Goal: Obtain resource: Obtain resource

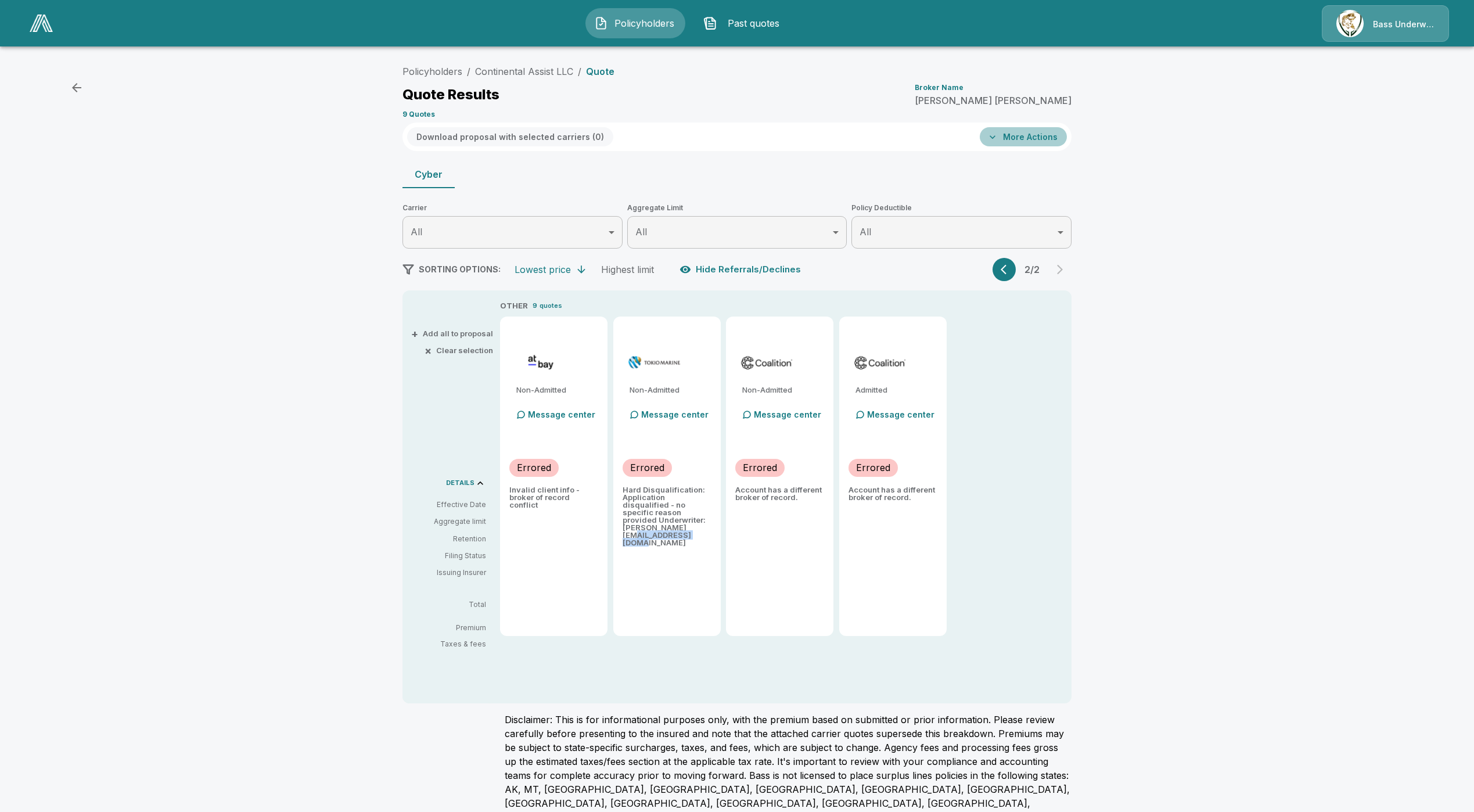
click at [1037, 143] on button "More Actions" at bounding box center [1024, 136] width 87 height 19
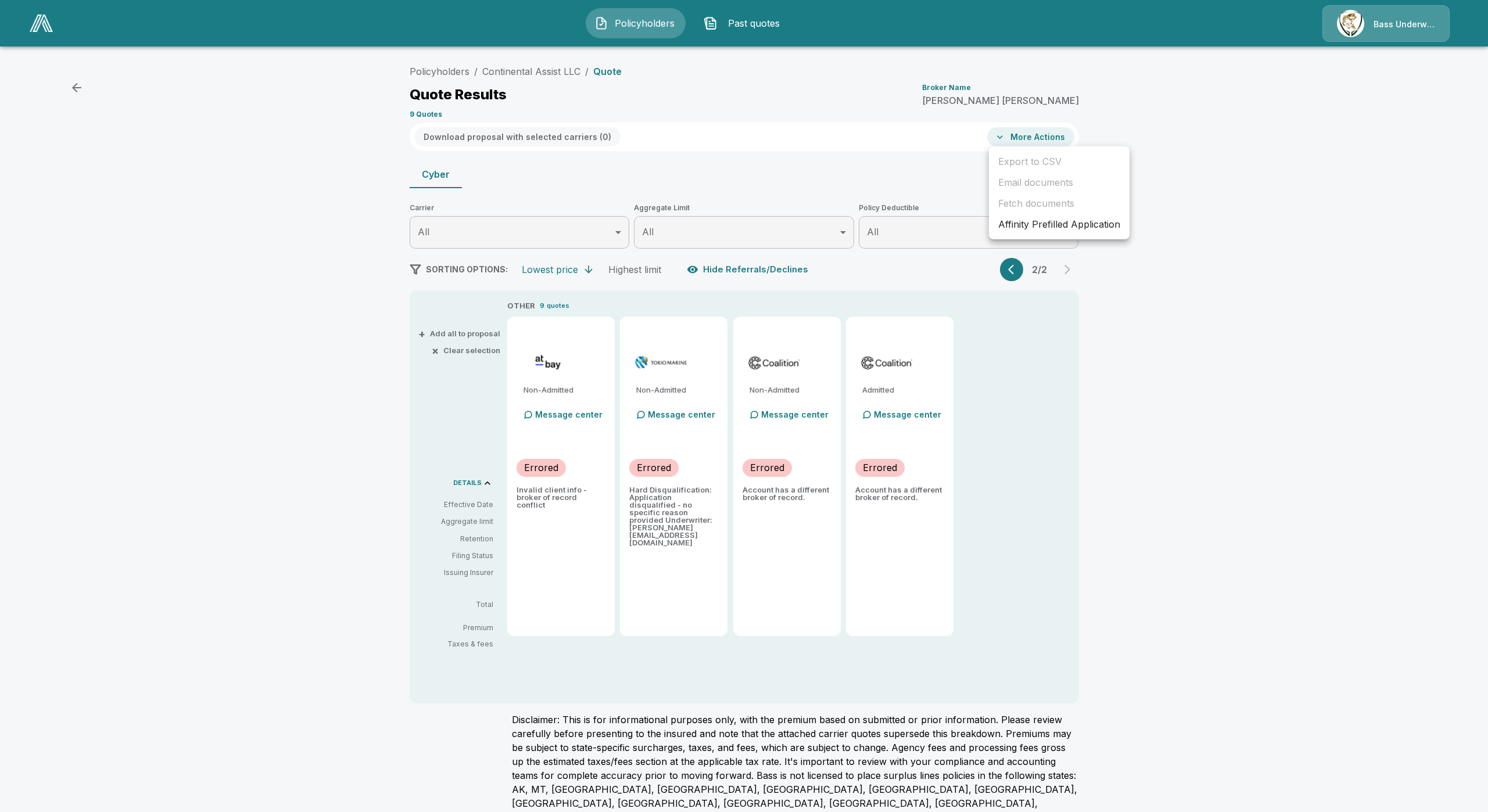
click at [538, 76] on div at bounding box center [744, 406] width 1488 height 812
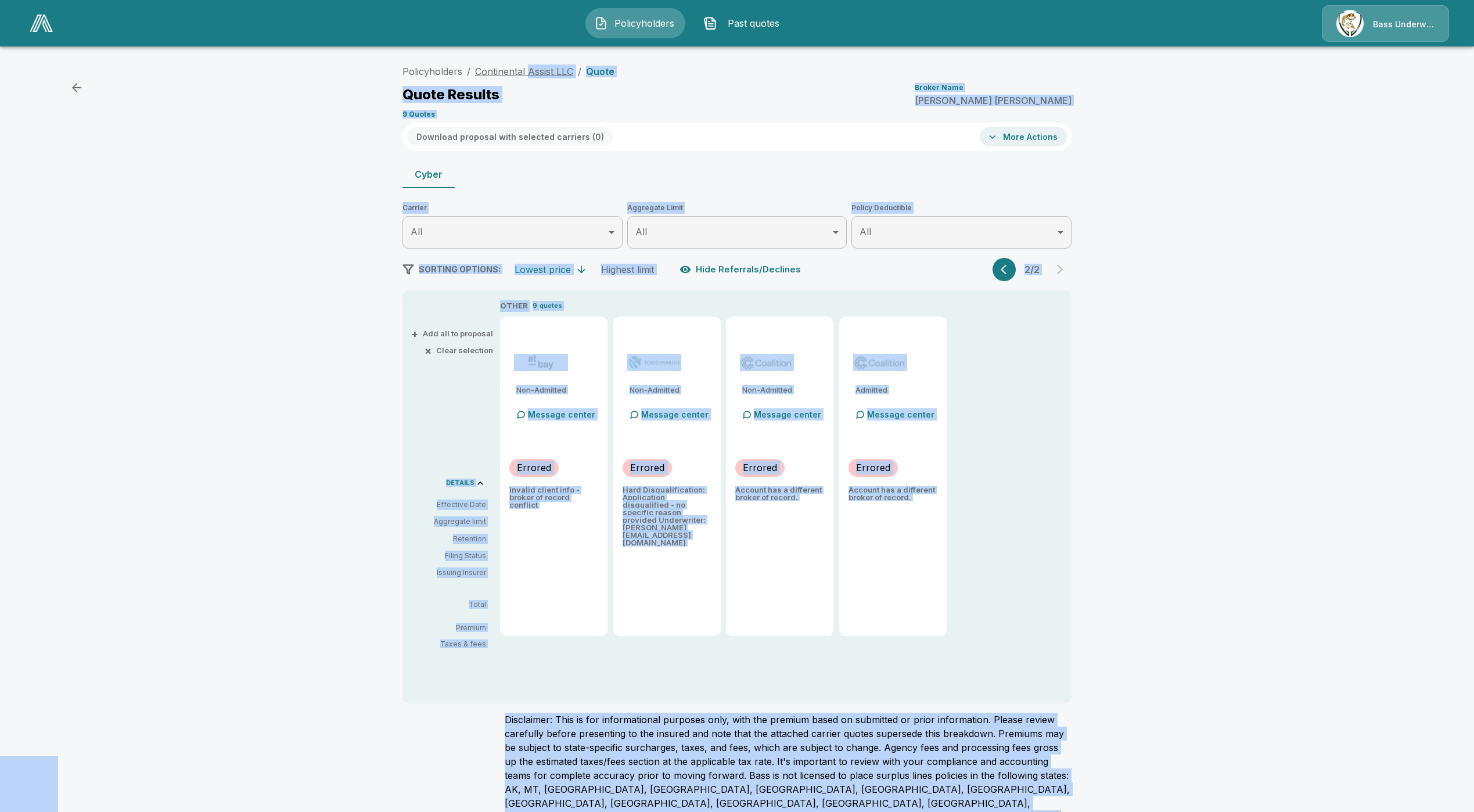
click at [538, 76] on link "Continental Assist LLC" at bounding box center [524, 71] width 98 height 12
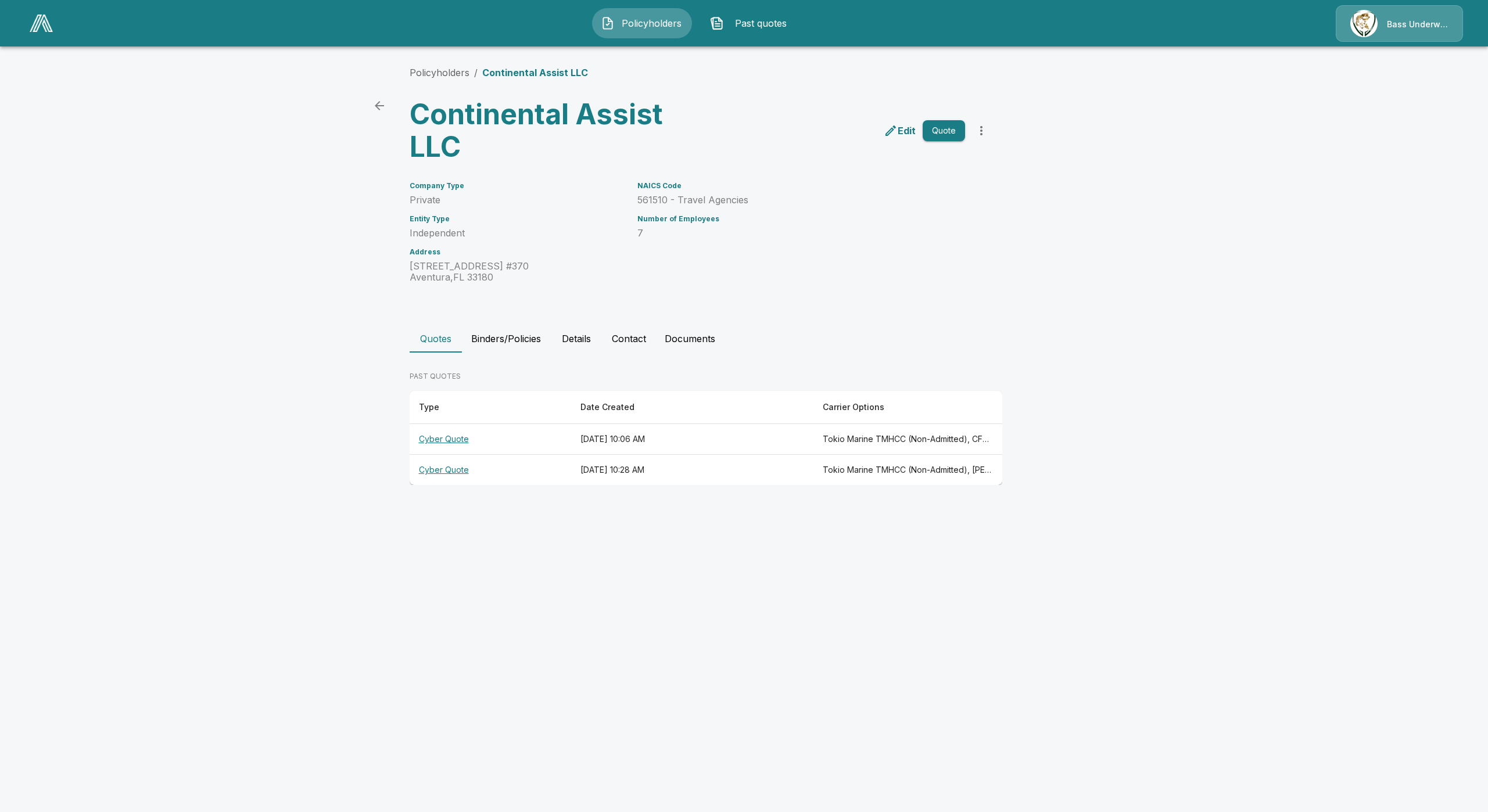
click at [429, 434] on th "Cyber Quote" at bounding box center [491, 439] width 162 height 31
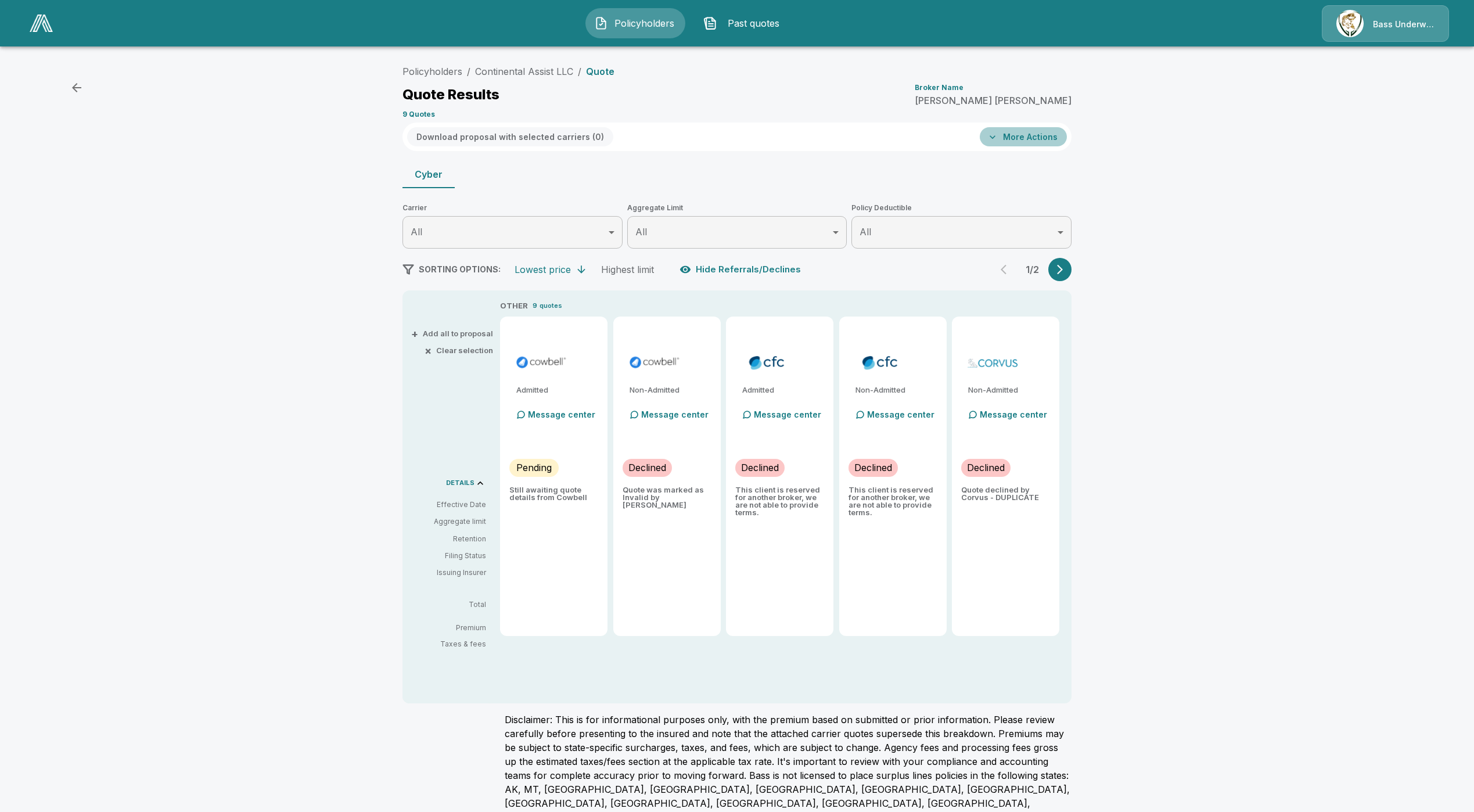
click at [1025, 131] on button "More Actions" at bounding box center [1024, 136] width 87 height 19
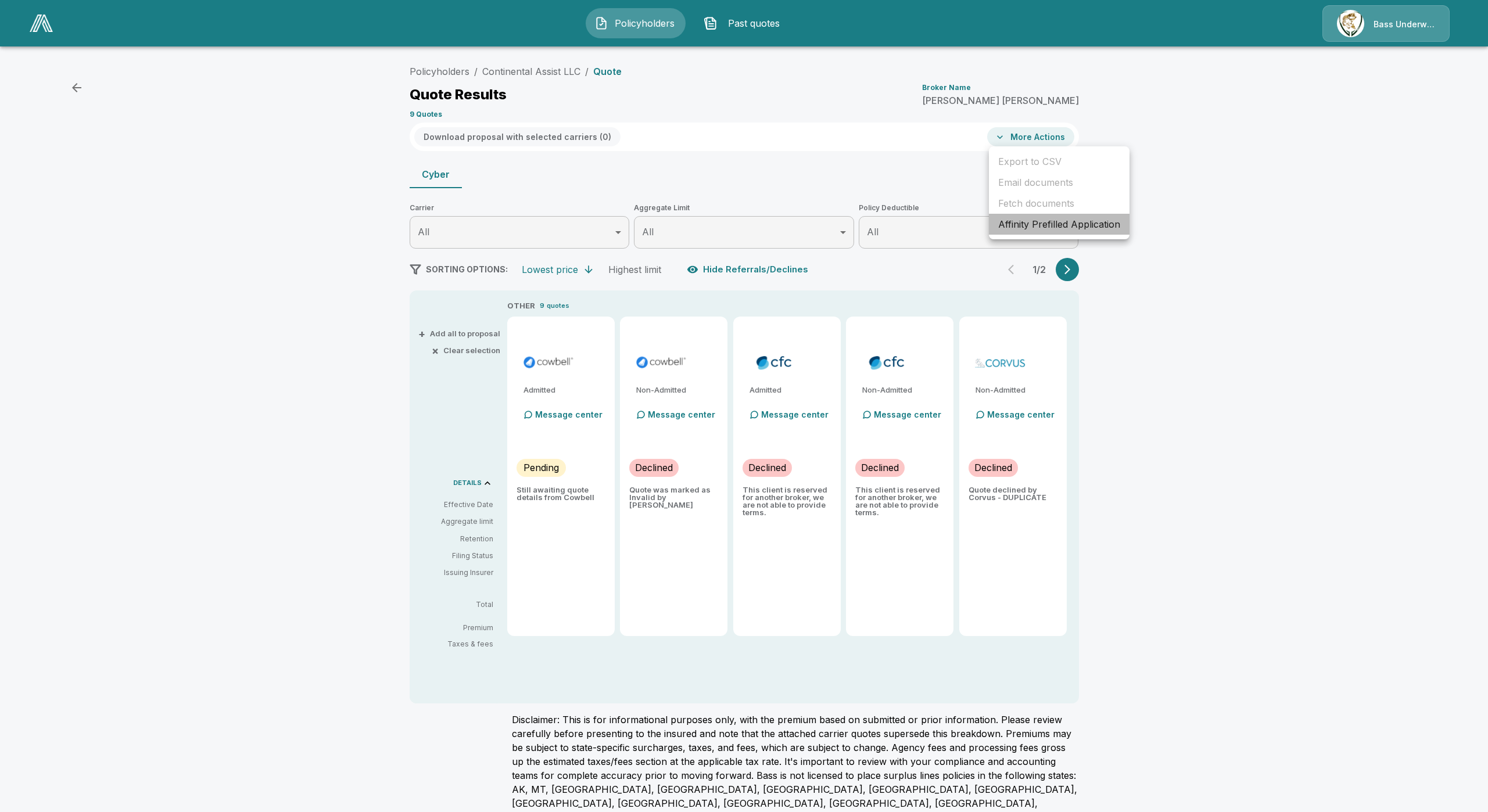
click at [1032, 228] on li "Affinity Prefilled Application" at bounding box center [1059, 224] width 141 height 21
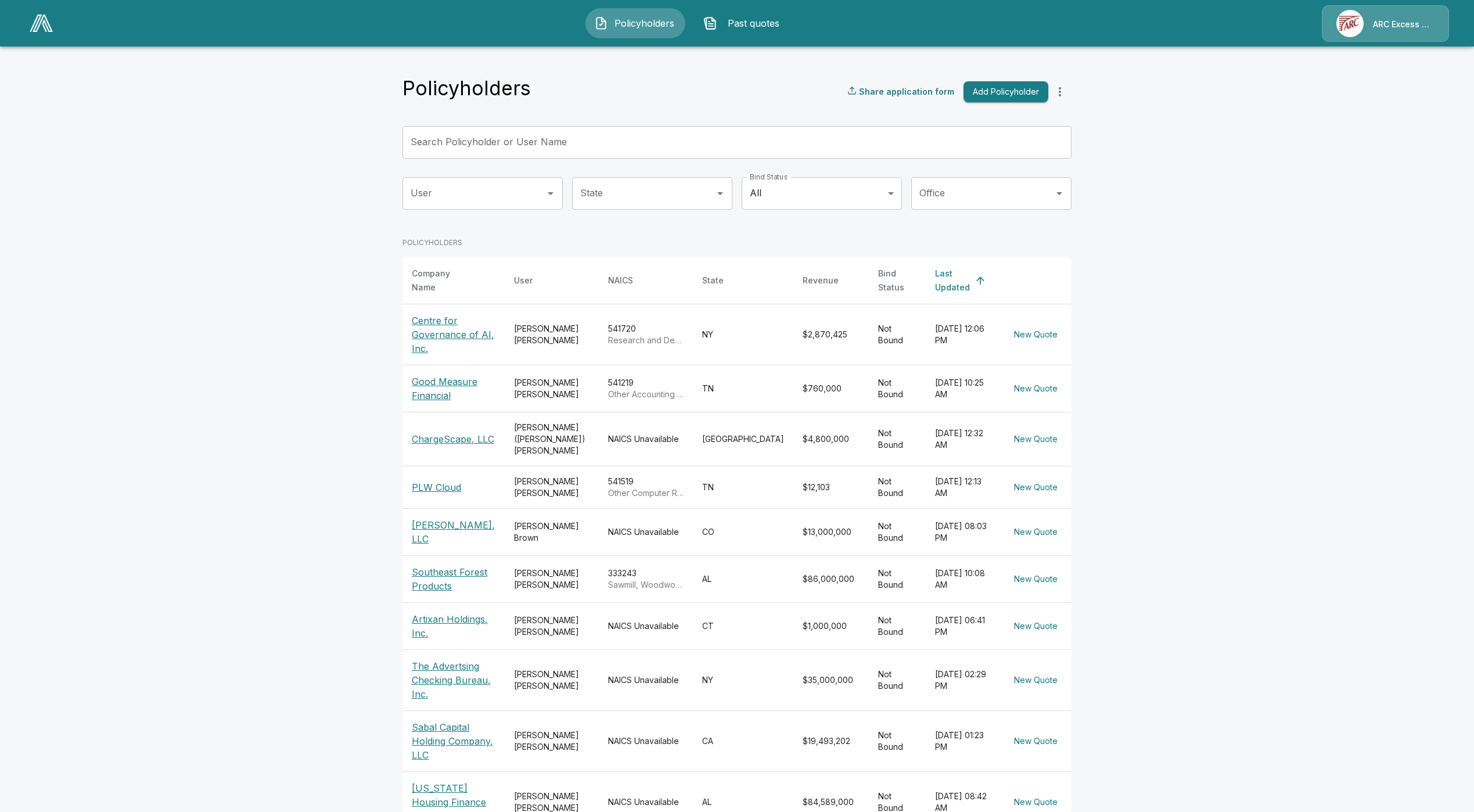
click at [453, 378] on p "Good Measure Financial" at bounding box center [454, 388] width 84 height 28
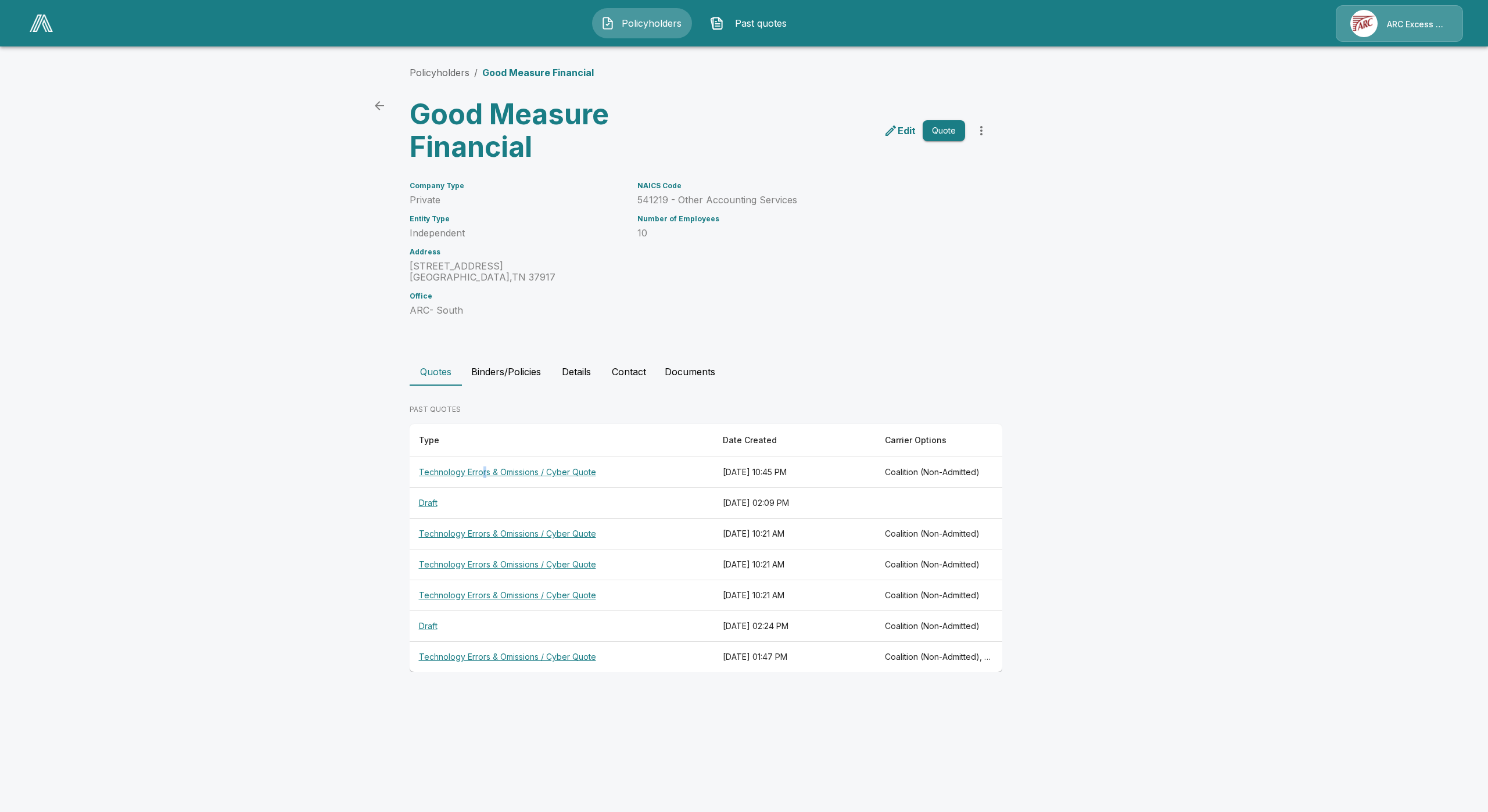
click at [484, 471] on th "Technology Errors & Omissions / Cyber Quote" at bounding box center [562, 472] width 304 height 31
click at [505, 654] on th "Technology Errors & Omissions / Cyber Quote" at bounding box center [562, 657] width 304 height 31
click at [510, 593] on th "Technology Errors & Omissions / Cyber Quote" at bounding box center [562, 595] width 304 height 31
click at [505, 551] on th "Technology Errors & Omissions / Cyber Quote" at bounding box center [562, 565] width 304 height 31
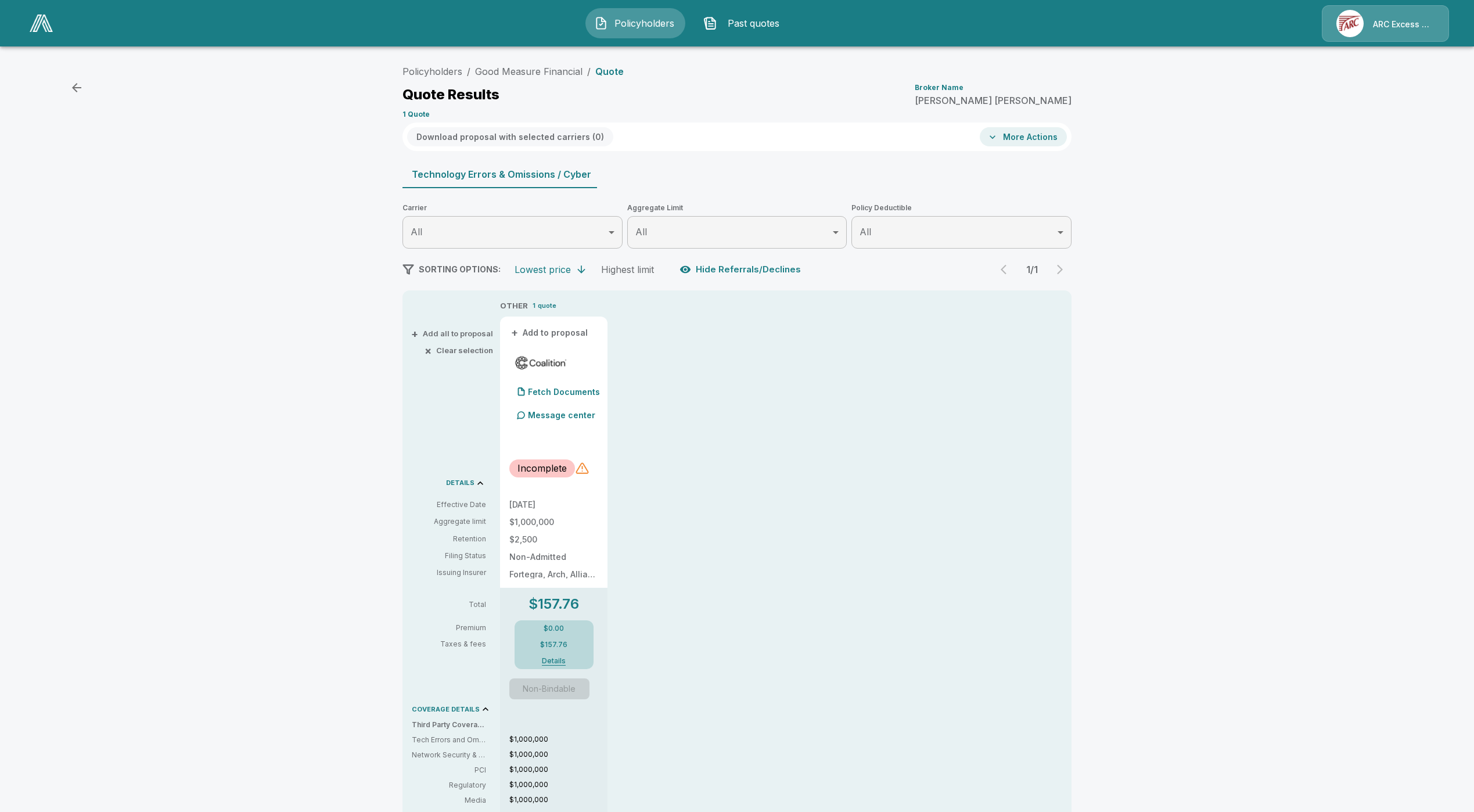
click at [589, 463] on div at bounding box center [582, 468] width 14 height 14
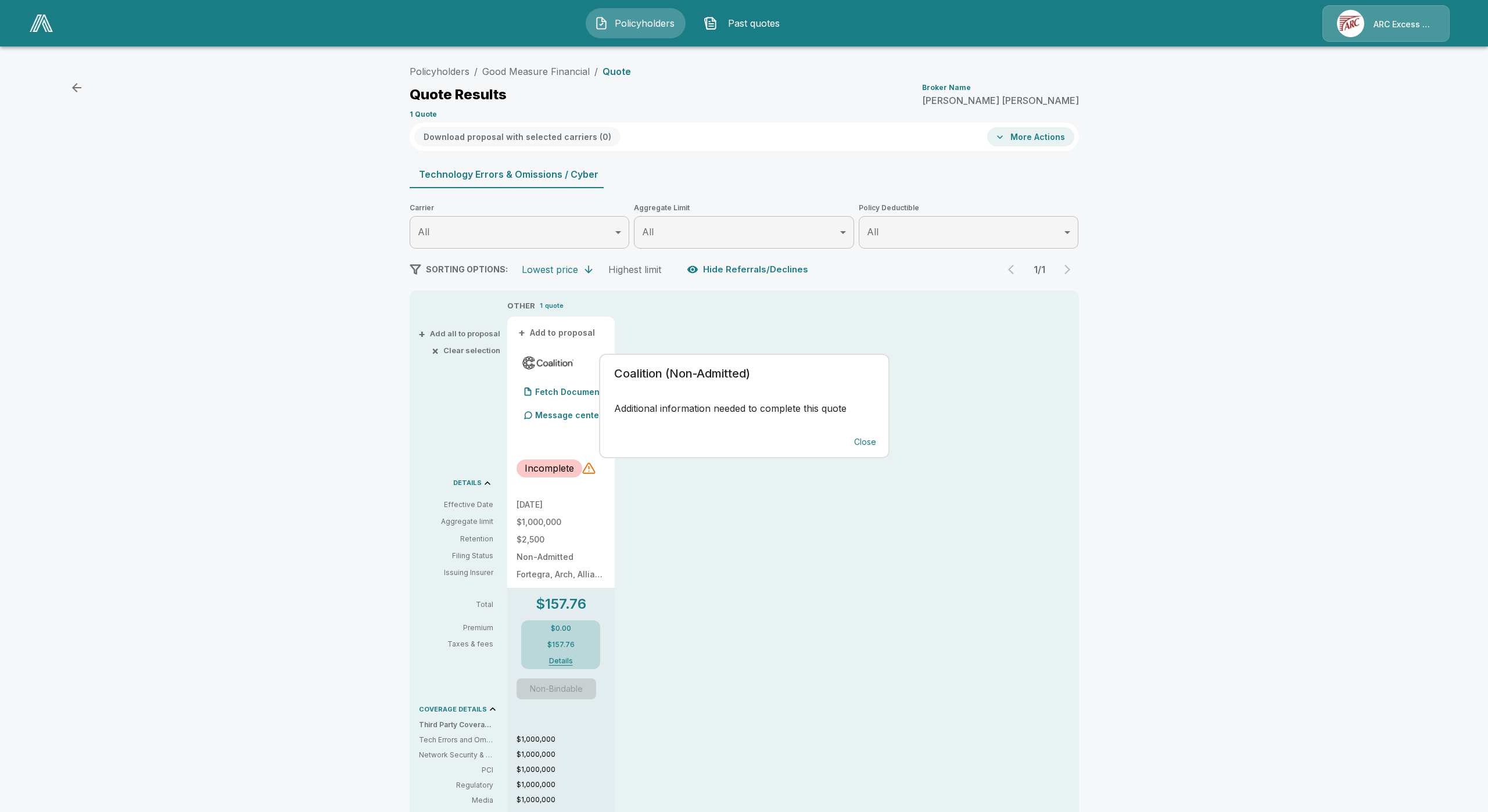
click at [868, 435] on button "Close" at bounding box center [865, 442] width 37 height 21
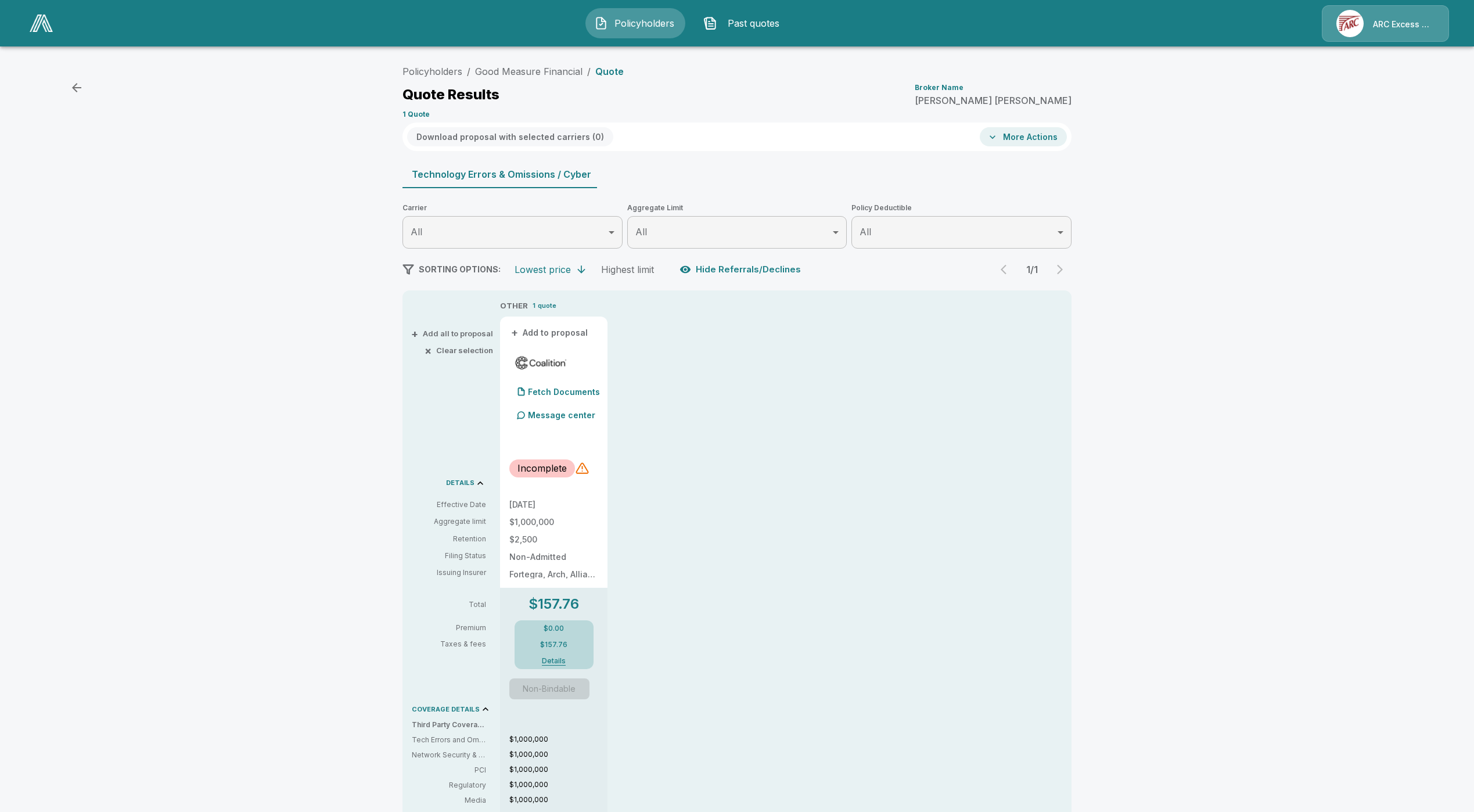
drag, startPoint x: 816, startPoint y: 487, endPoint x: 795, endPoint y: 494, distance: 22.1
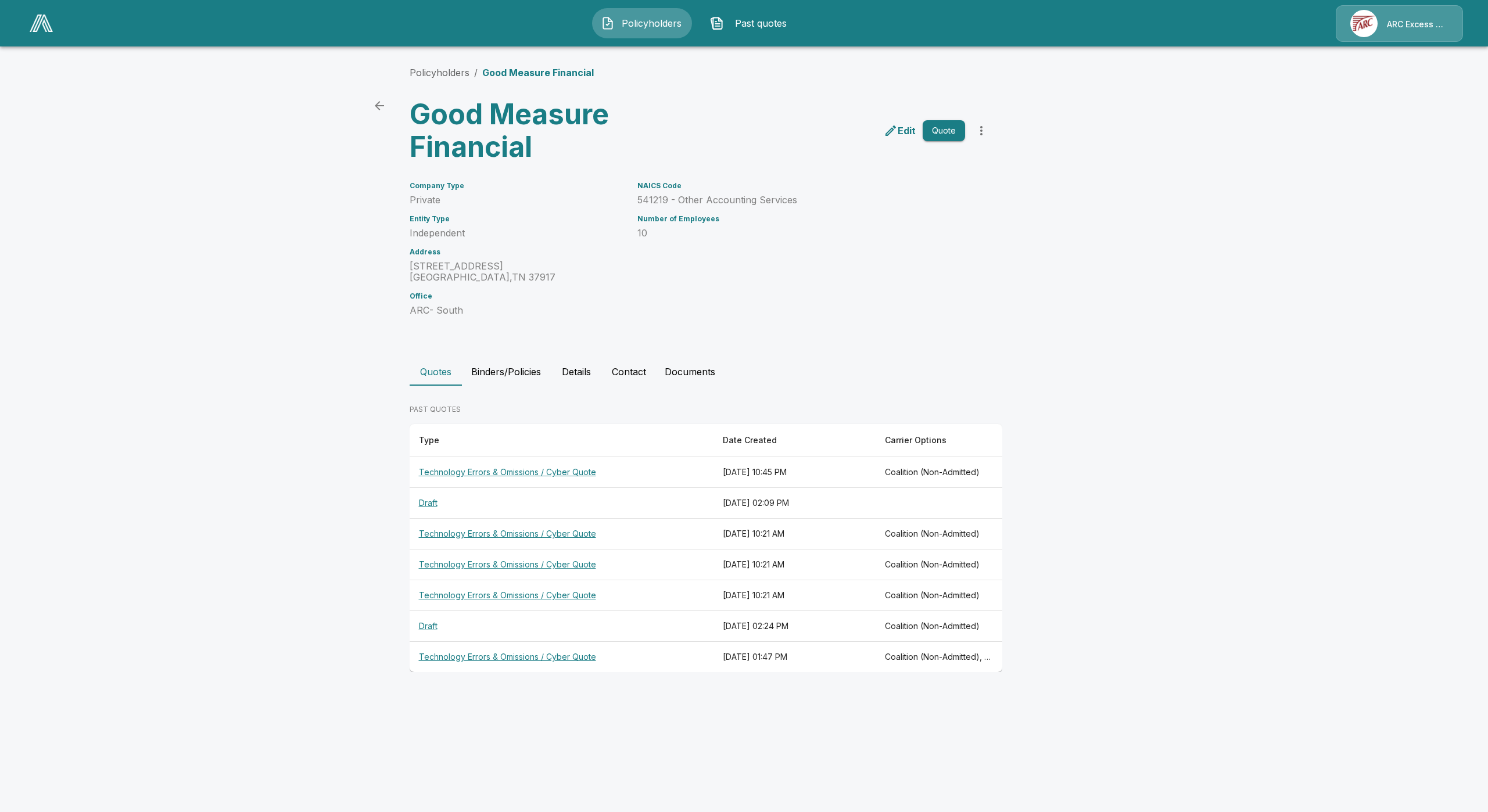
click at [506, 535] on th "Technology Errors & Omissions / Cyber Quote" at bounding box center [562, 534] width 304 height 31
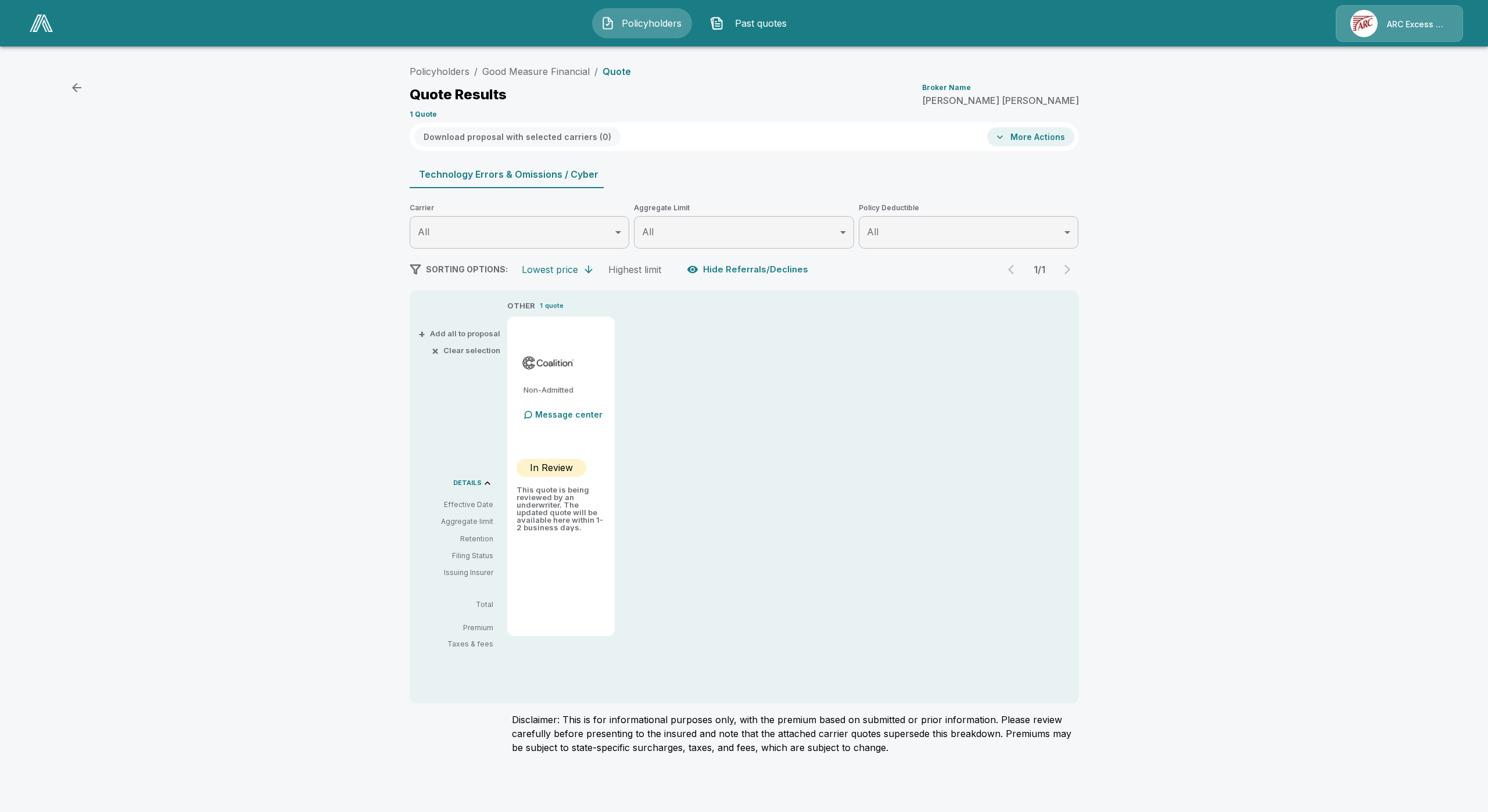
drag, startPoint x: 512, startPoint y: 532, endPoint x: 515, endPoint y: 520, distance: 12.4
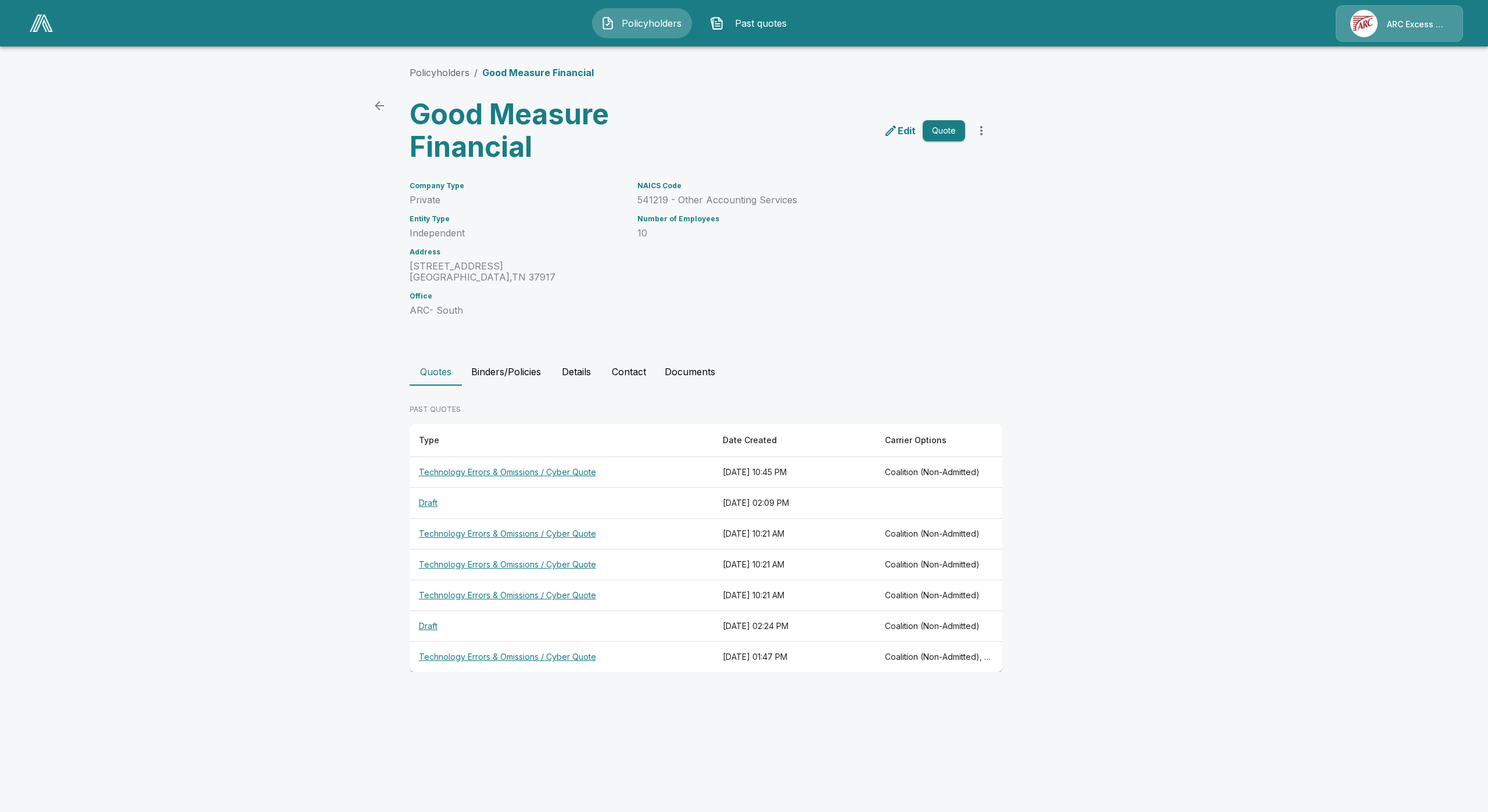
click at [498, 477] on th "Technology Errors & Omissions / Cyber Quote" at bounding box center [562, 472] width 304 height 31
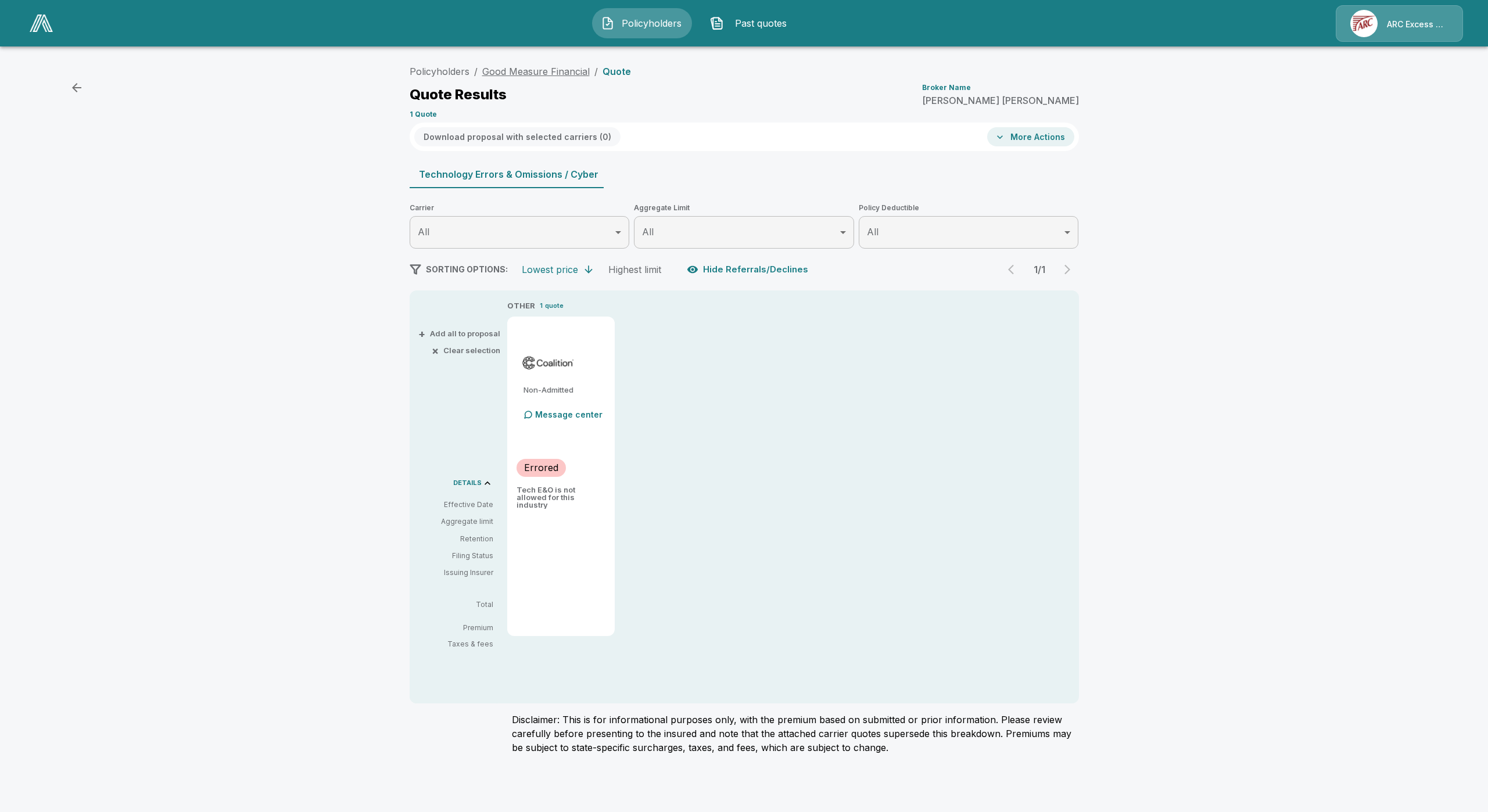
click at [522, 73] on link "Good Measure Financial" at bounding box center [536, 71] width 107 height 12
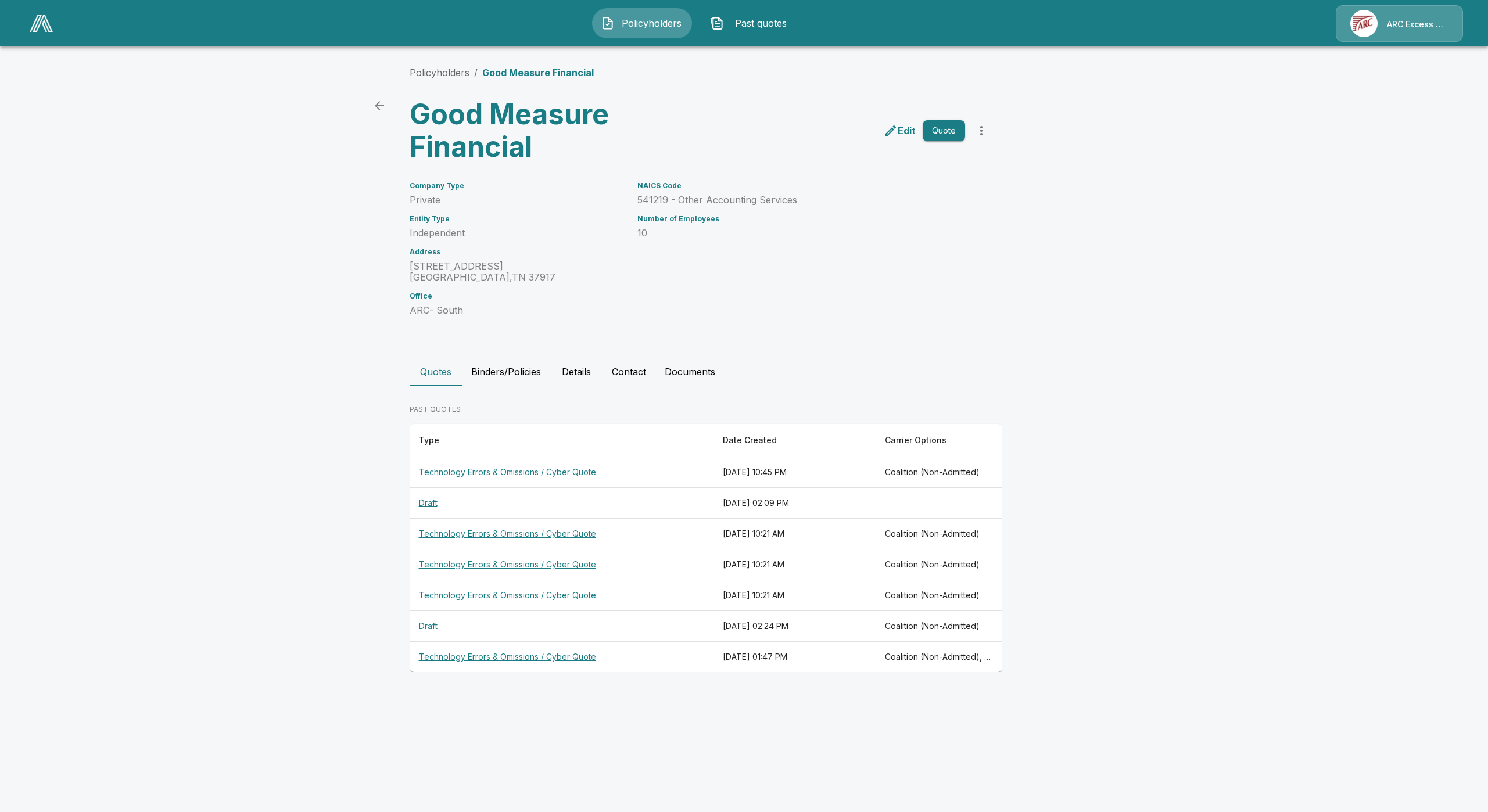
click at [580, 374] on button "Details" at bounding box center [576, 371] width 53 height 28
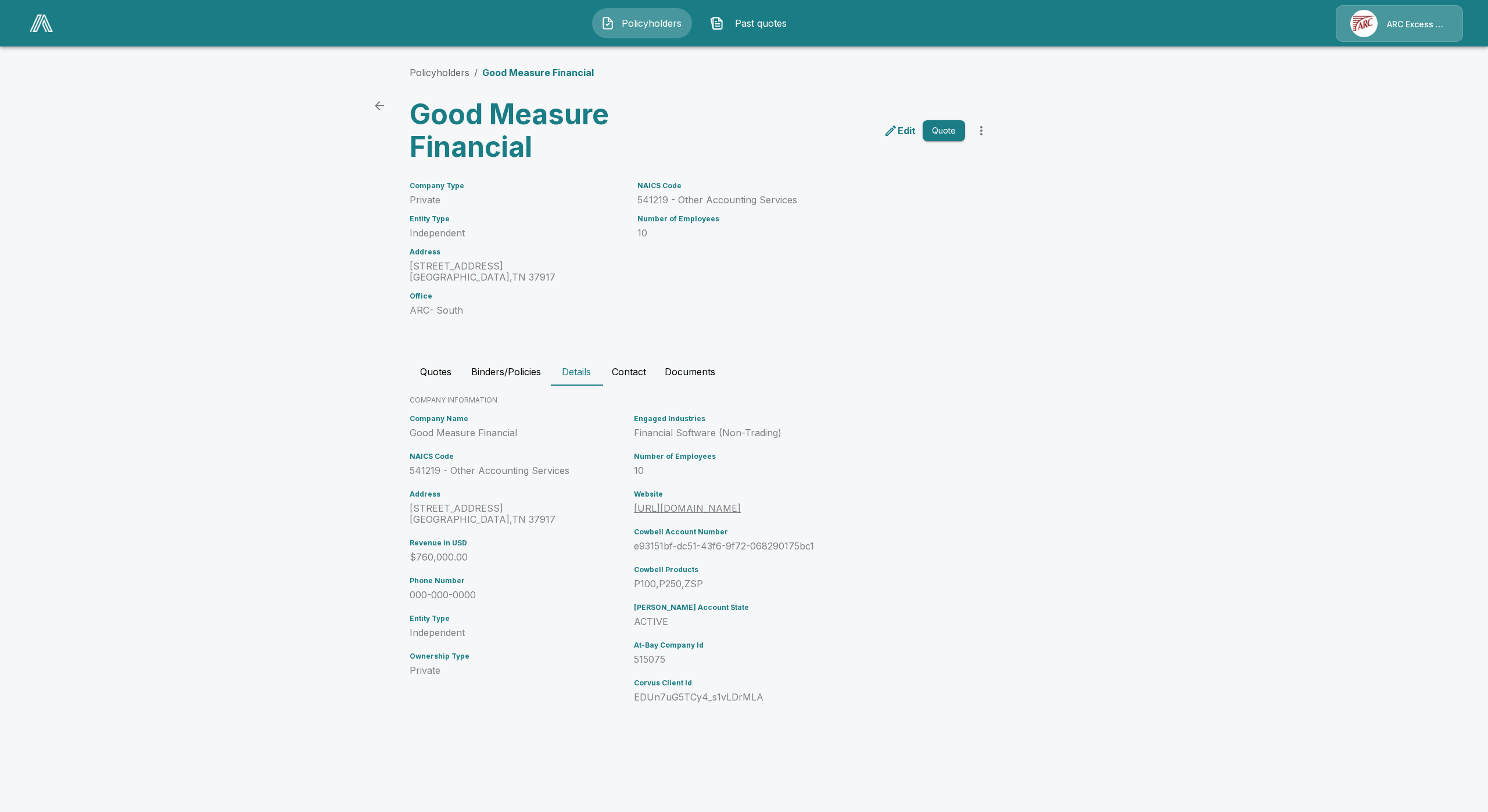
click at [705, 504] on link "[URL][DOMAIN_NAME]" at bounding box center [687, 508] width 107 height 12
click at [435, 372] on button "Quotes" at bounding box center [436, 371] width 53 height 28
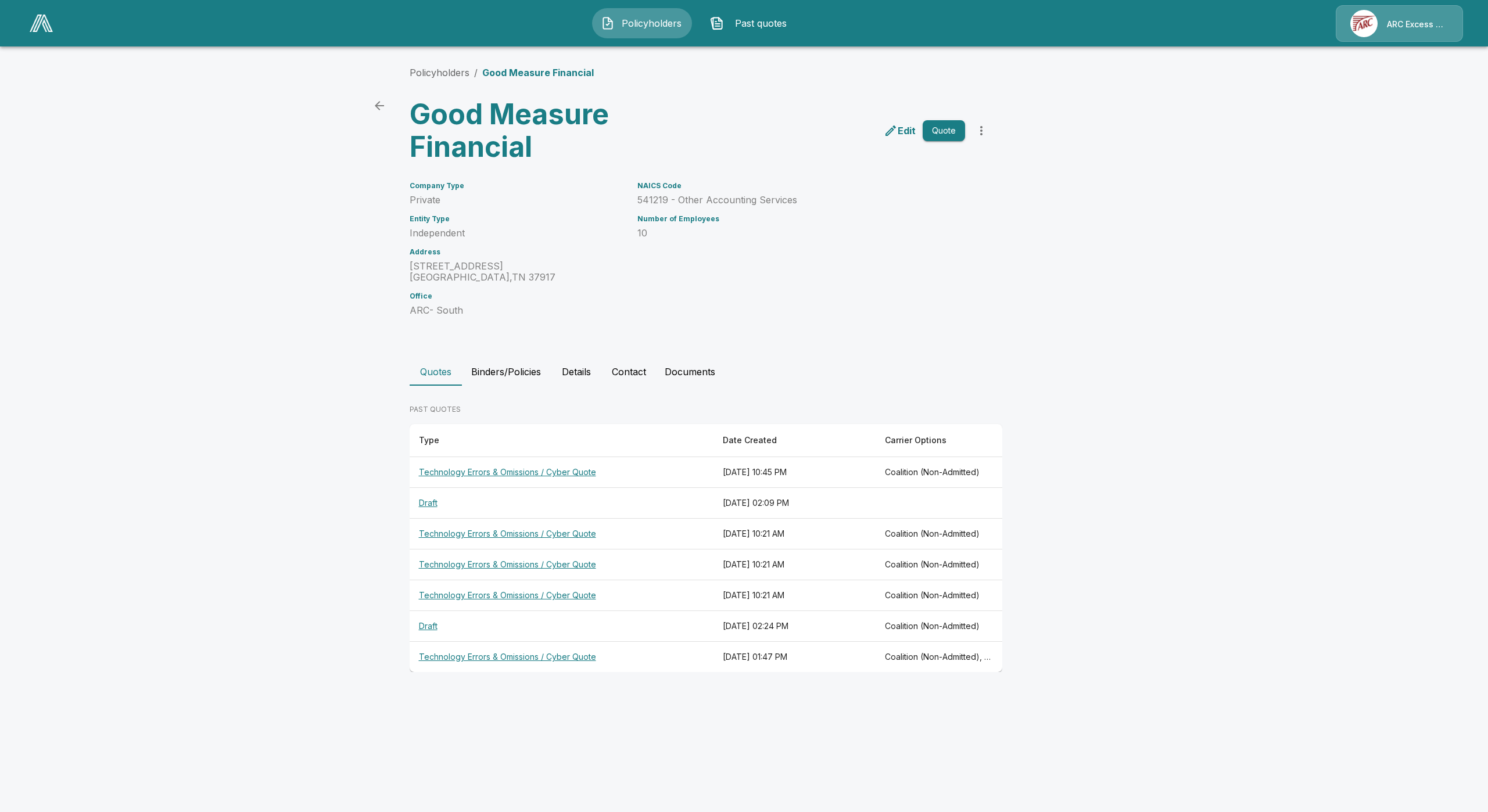
click at [511, 471] on th "Technology Errors & Omissions / Cyber Quote" at bounding box center [562, 472] width 304 height 31
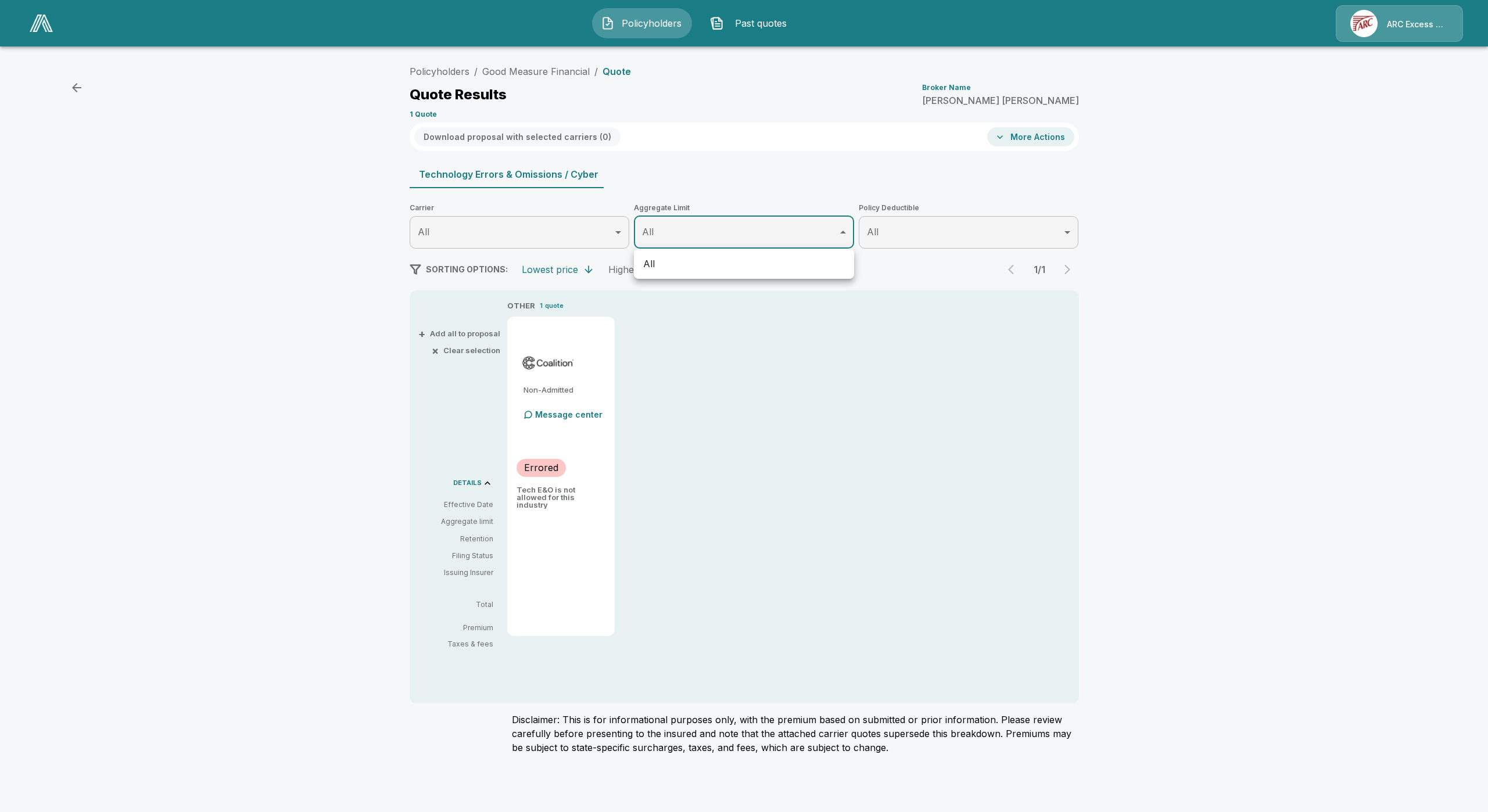
click at [749, 225] on body "Policyholders Past quotes ARC Excess & Surplus Policyholders / Good Measure Fin…" at bounding box center [744, 384] width 1488 height 768
click at [749, 231] on div at bounding box center [744, 406] width 1488 height 812
click at [999, 131] on icon "button" at bounding box center [1000, 137] width 12 height 12
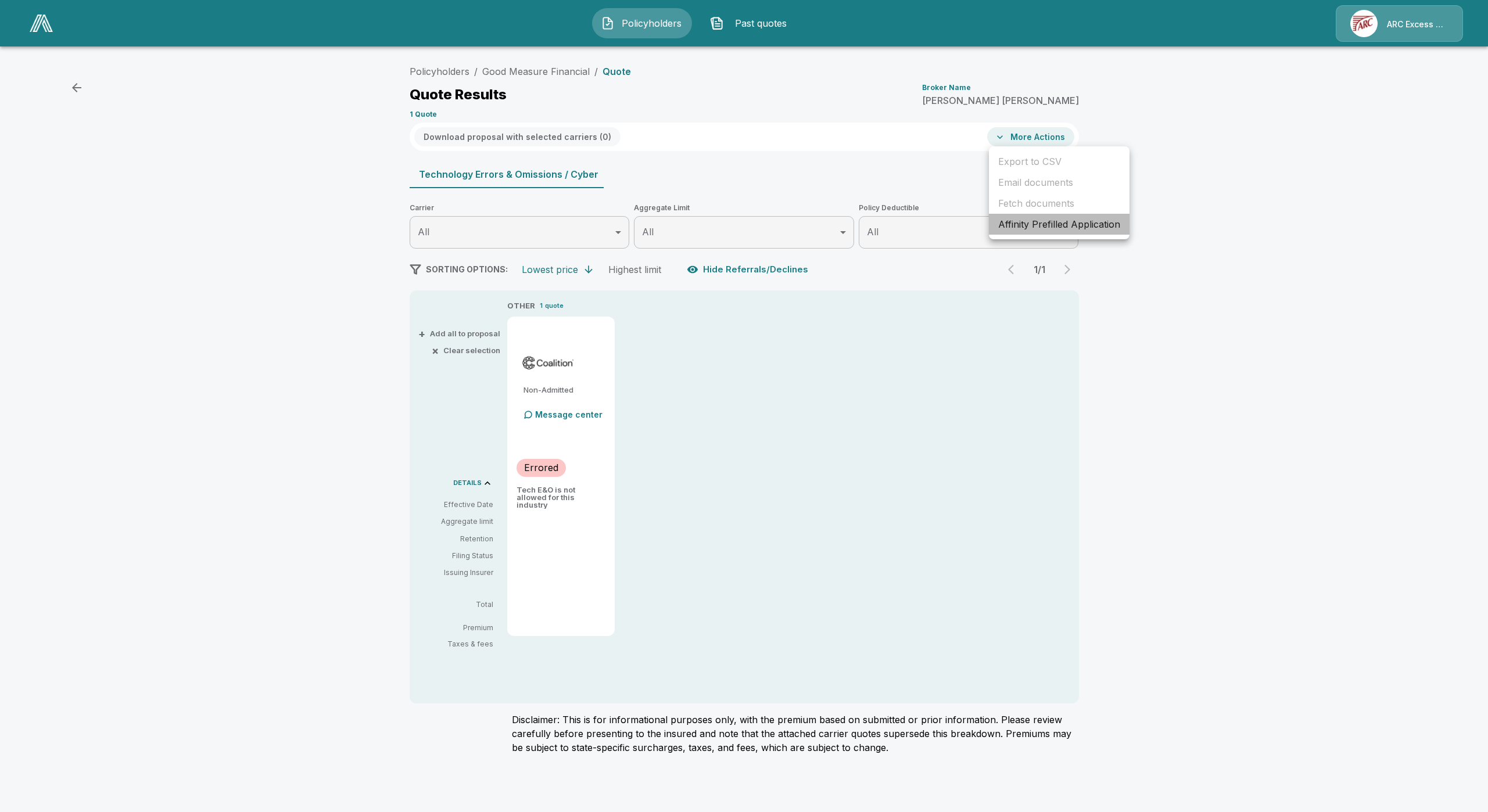
click at [1027, 222] on li "Affinity Prefilled Application" at bounding box center [1059, 224] width 141 height 21
